Goal: Information Seeking & Learning: Check status

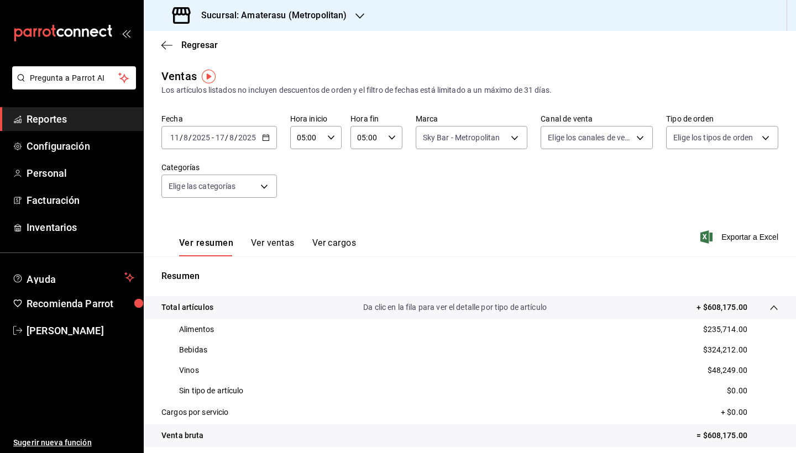
click at [263, 140] on icon "button" at bounding box center [266, 138] width 8 height 8
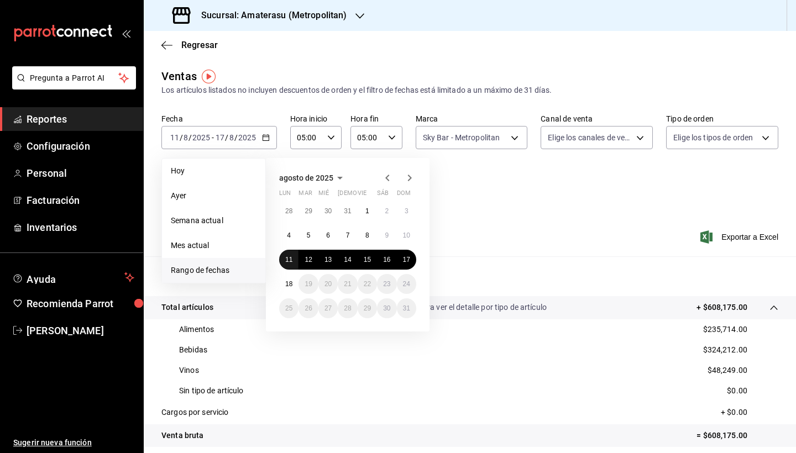
click at [287, 260] on abbr "11" at bounding box center [288, 260] width 7 height 8
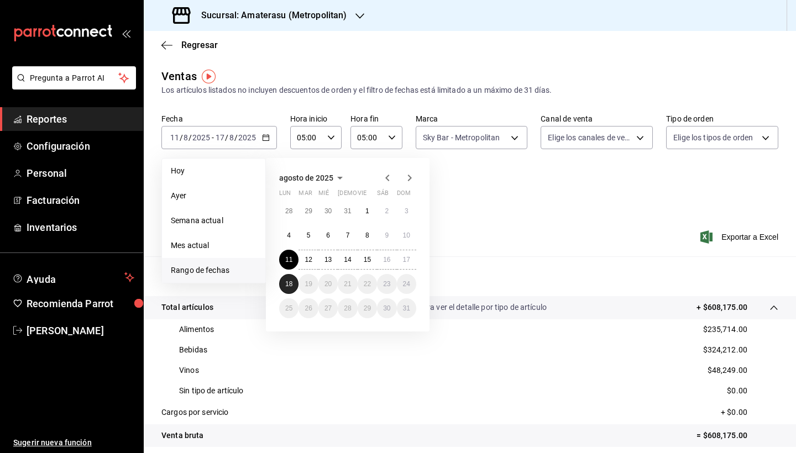
click at [288, 281] on abbr "18" at bounding box center [288, 284] width 7 height 8
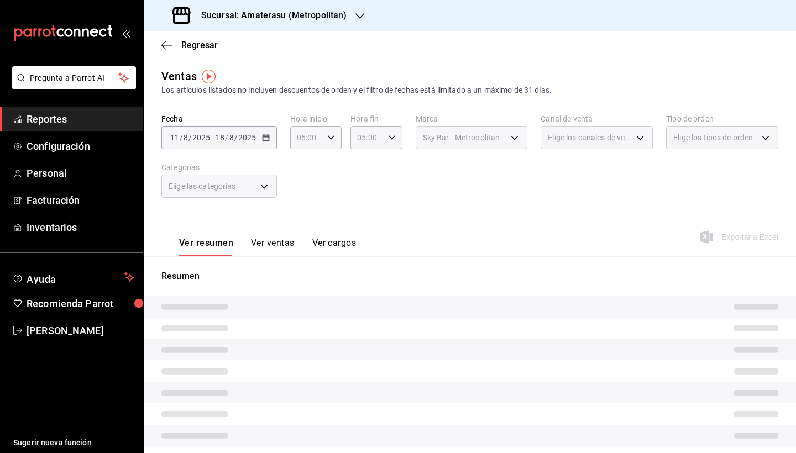
click at [469, 212] on div "Ver resumen Ver ventas Ver cargos Exportar a Excel" at bounding box center [470, 233] width 652 height 45
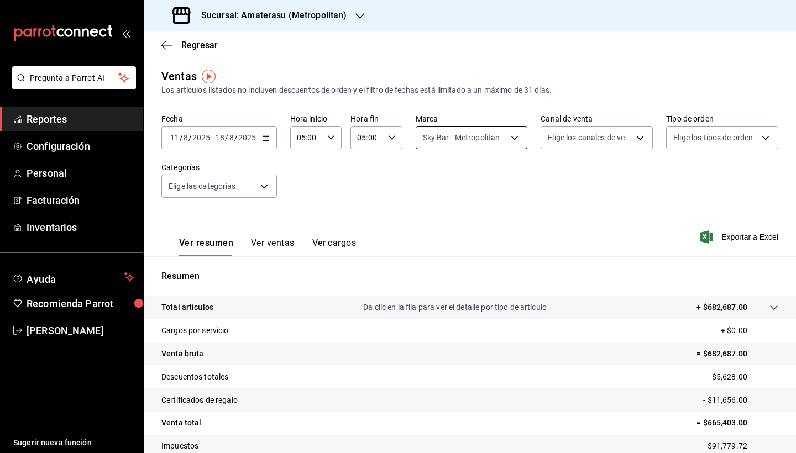
click at [508, 141] on body "Pregunta a Parrot AI Reportes Configuración Personal Facturación Inventarios Ay…" at bounding box center [398, 226] width 796 height 453
click at [558, 248] on div at bounding box center [398, 226] width 796 height 453
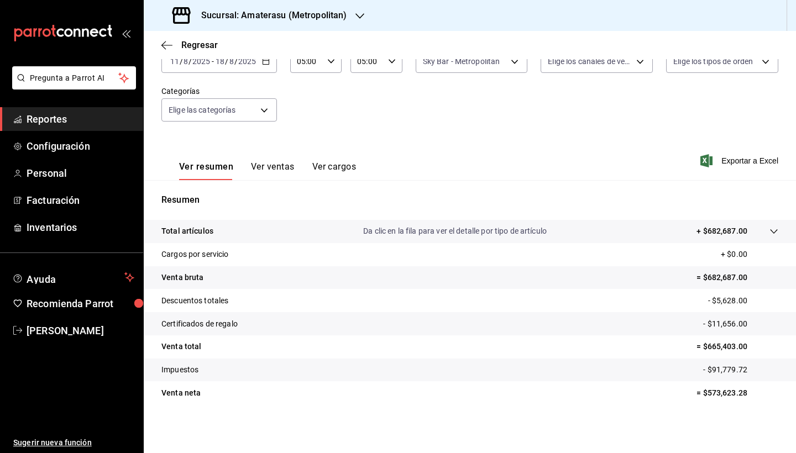
click at [701, 403] on tr "Venta neta = $573,623.28" at bounding box center [470, 392] width 652 height 23
drag, startPoint x: 701, startPoint y: 394, endPoint x: 742, endPoint y: 395, distance: 40.9
click at [742, 395] on p "= $573,623.28" at bounding box center [737, 393] width 82 height 12
copy p "573,623.28"
click at [769, 234] on icon at bounding box center [773, 231] width 9 height 9
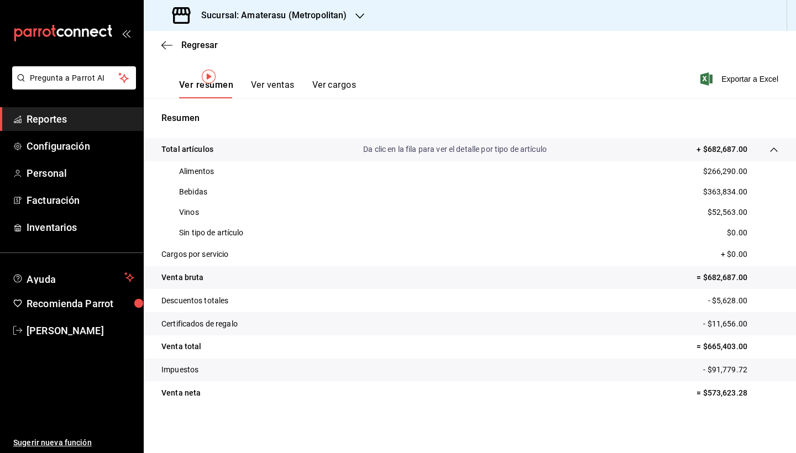
scroll to position [0, 0]
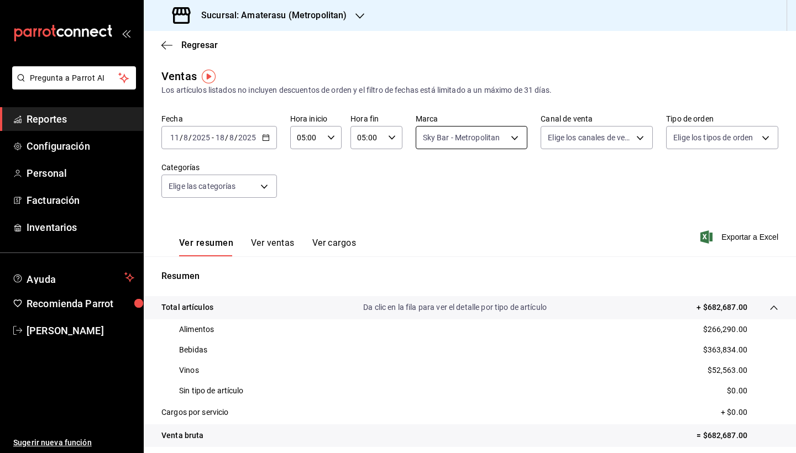
click at [507, 141] on body "Pregunta a Parrot AI Reportes Configuración Personal Facturación Inventarios Ay…" at bounding box center [398, 226] width 796 height 453
click at [425, 185] on input "checkbox" at bounding box center [425, 181] width 10 height 10
checkbox input "true"
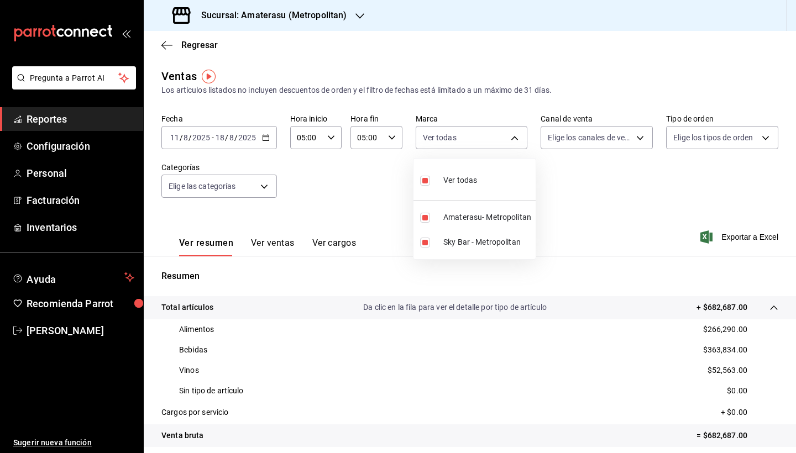
type input "e4cd7fcb-d45b-43ae-a99f-ad4ccfcd9032,f3afaab8-8c3d-4e49-a299-af9bdf6027b2"
checkbox input "true"
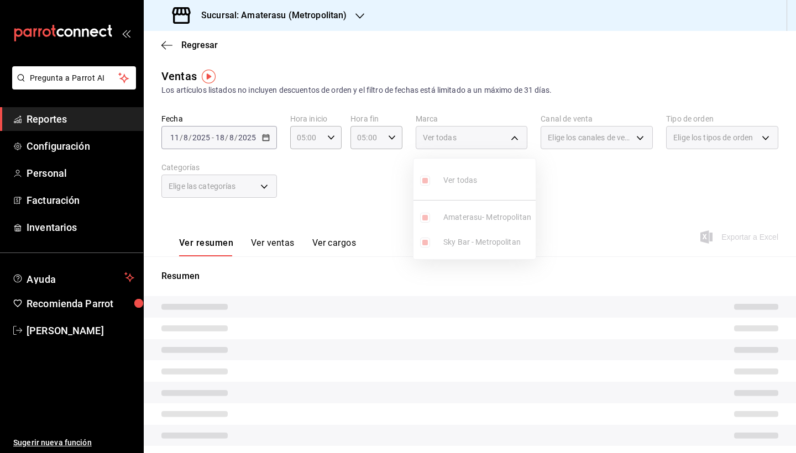
click at [425, 183] on ul "Ver todas Amaterasu- Metropolitan Sky Bar - Metropolitan" at bounding box center [474, 209] width 122 height 101
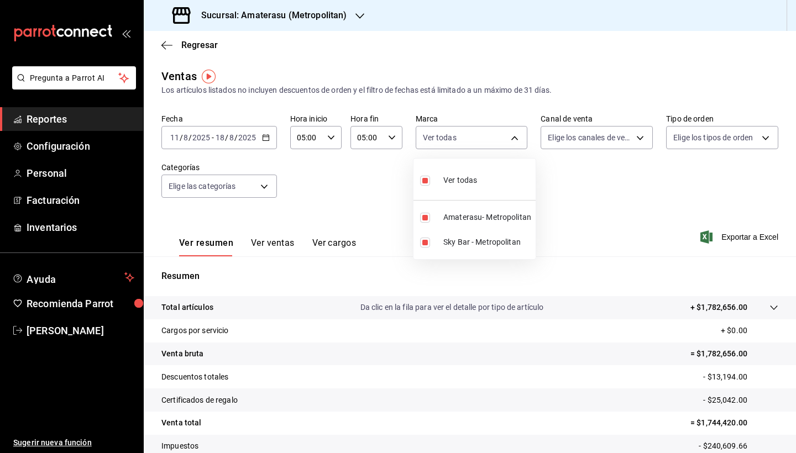
click at [425, 183] on input "checkbox" at bounding box center [425, 181] width 10 height 10
checkbox input "false"
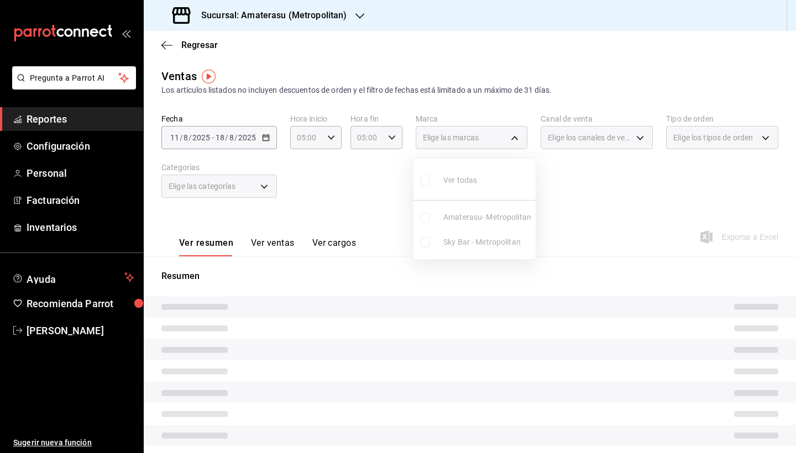
click at [424, 219] on ul "Ver todas Amaterasu- Metropolitan Sky Bar - Metropolitan" at bounding box center [474, 209] width 122 height 101
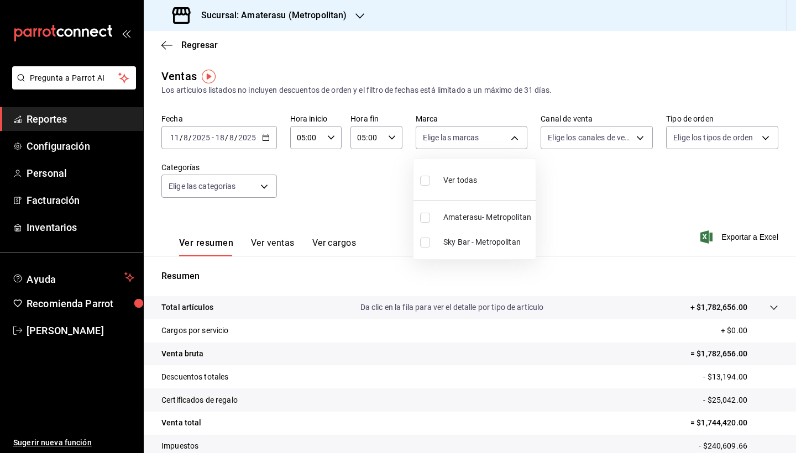
click at [425, 219] on input "checkbox" at bounding box center [425, 218] width 10 height 10
checkbox input "true"
type input "e4cd7fcb-d45b-43ae-a99f-ad4ccfcd9032"
click at [568, 300] on div at bounding box center [398, 226] width 796 height 453
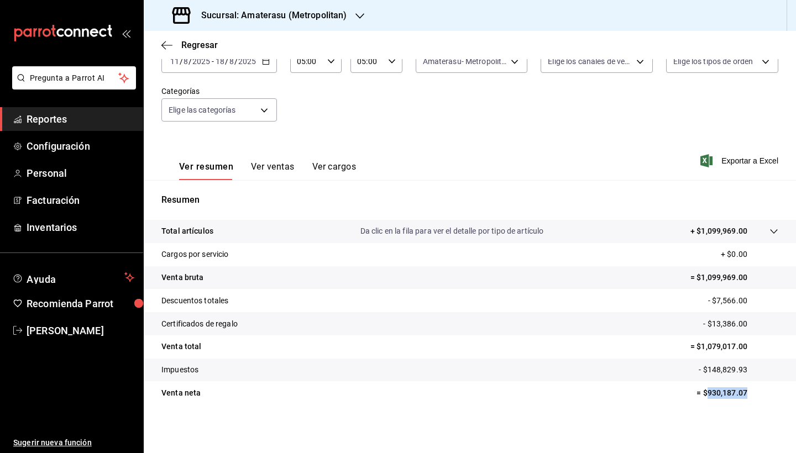
drag, startPoint x: 701, startPoint y: 395, endPoint x: 751, endPoint y: 392, distance: 50.4
click at [751, 392] on p "= $930,187.07" at bounding box center [737, 393] width 82 height 12
copy p "930,187.07"
click at [769, 232] on icon at bounding box center [773, 231] width 9 height 9
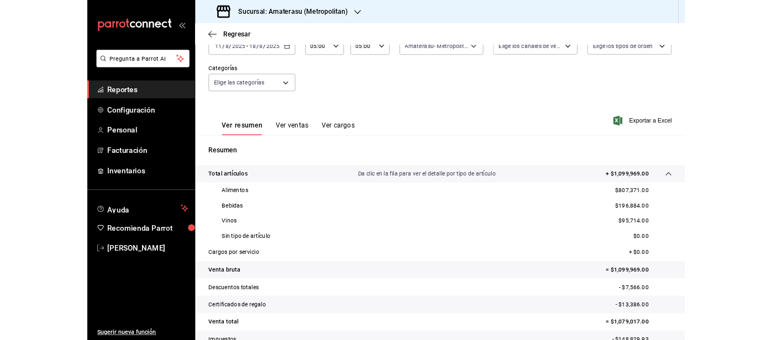
scroll to position [158, 0]
